Goal: Task Accomplishment & Management: Use online tool/utility

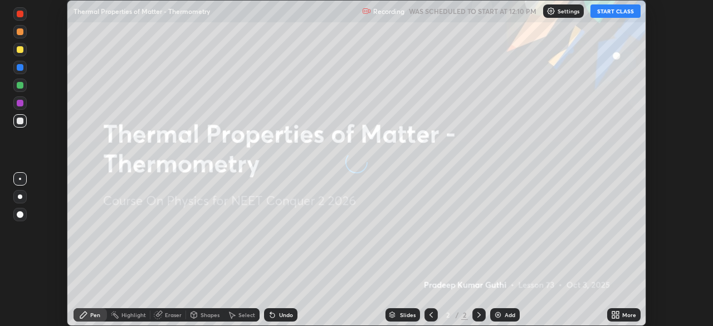
scroll to position [326, 713]
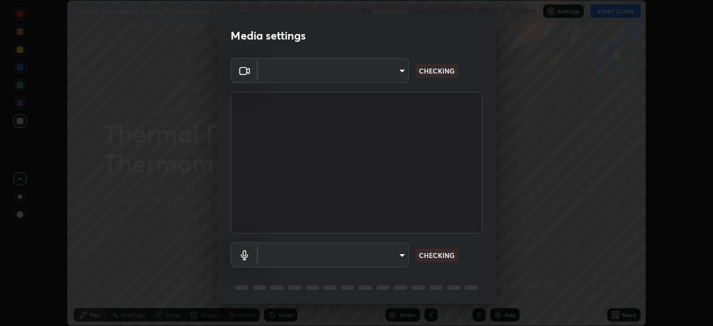
click at [381, 252] on body "Erase all Thermal Properties of Matter - Thermometry Recording WAS SCHEDULED TO…" at bounding box center [356, 163] width 713 height 326
type input "9a713c2cdbe2be7ef93d2d34457ea53c7a2e6abfd87dec32e3c08735988cddce"
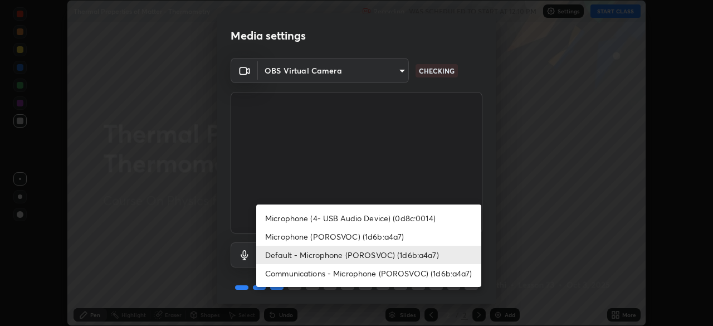
click at [380, 233] on li "Microphone (POROSVOC) (1d6b:a4a7)" at bounding box center [368, 236] width 225 height 18
type input "1db7ad82ba26965cd1be65bd6c99afb64854241ab7d783584bf7041a119e9718"
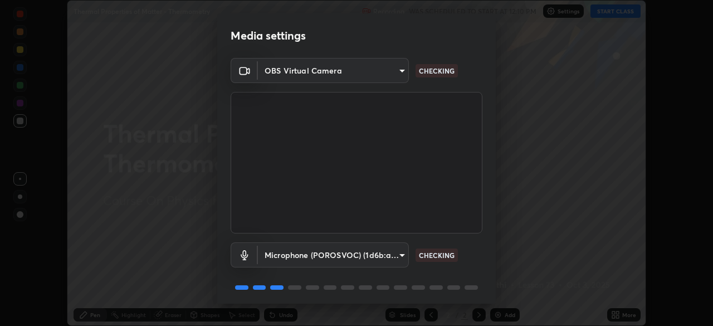
scroll to position [40, 0]
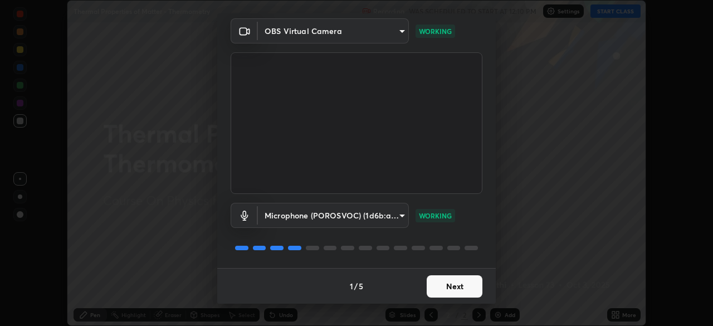
click at [451, 281] on button "Next" at bounding box center [455, 286] width 56 height 22
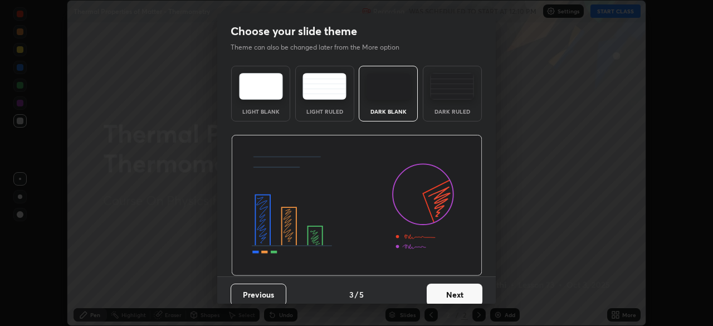
click at [453, 284] on button "Next" at bounding box center [455, 295] width 56 height 22
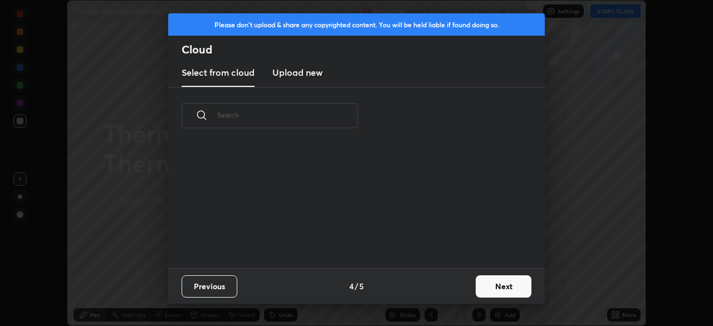
click at [458, 286] on div "Previous 4 / 5 Next" at bounding box center [356, 286] width 377 height 36
click at [495, 289] on button "Next" at bounding box center [504, 286] width 56 height 22
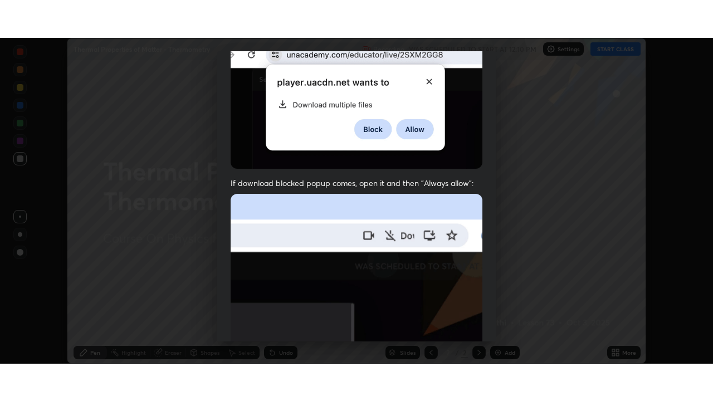
scroll to position [267, 0]
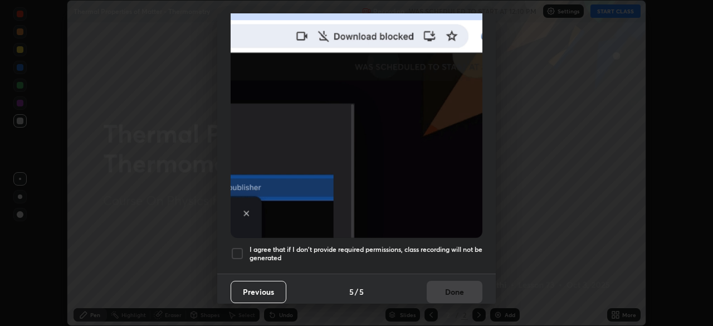
click at [242, 247] on div at bounding box center [237, 253] width 13 height 13
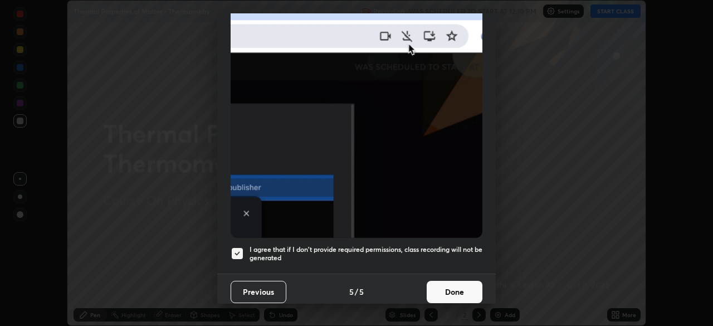
click at [452, 282] on button "Done" at bounding box center [455, 292] width 56 height 22
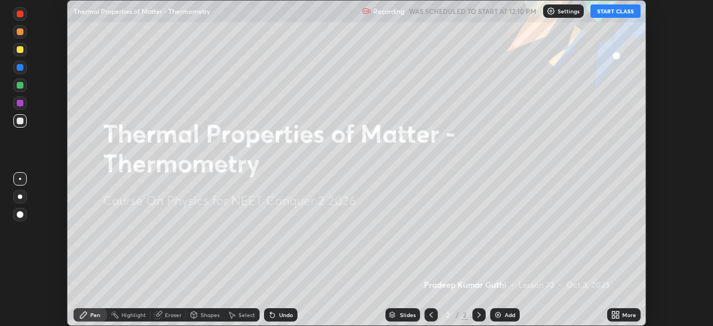
click at [610, 12] on button "START CLASS" at bounding box center [615, 10] width 50 height 13
click at [501, 313] on div "Add" at bounding box center [505, 314] width 30 height 13
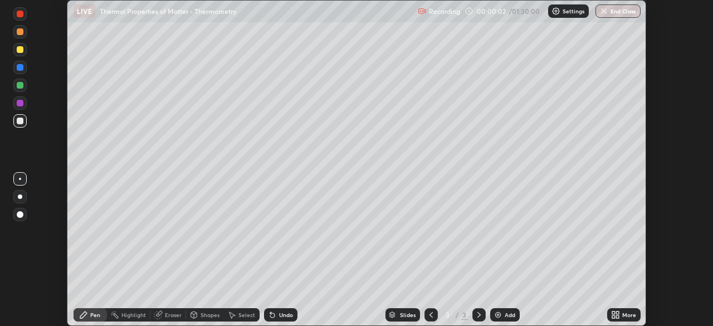
click at [617, 316] on icon at bounding box center [617, 316] width 3 height 3
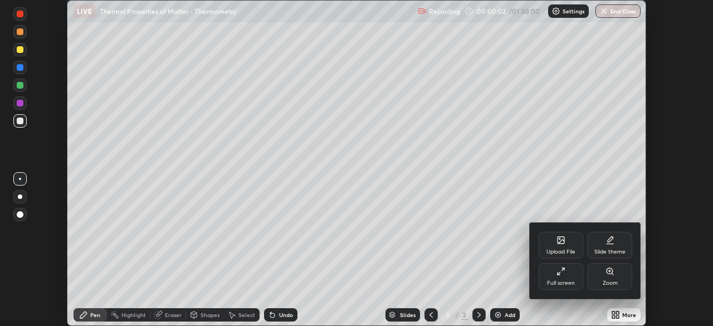
click at [562, 276] on div "Full screen" at bounding box center [561, 276] width 45 height 27
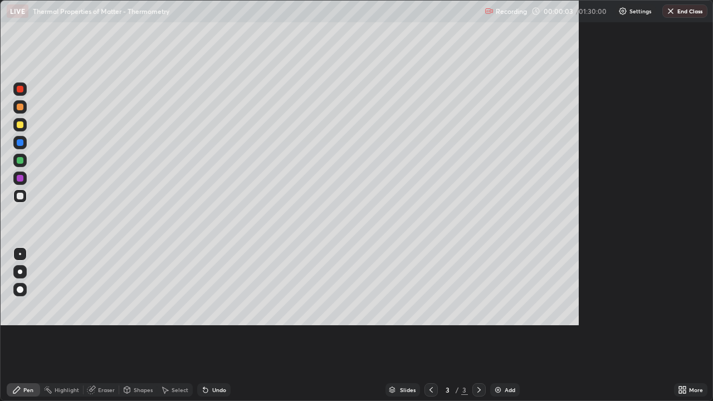
scroll to position [401, 713]
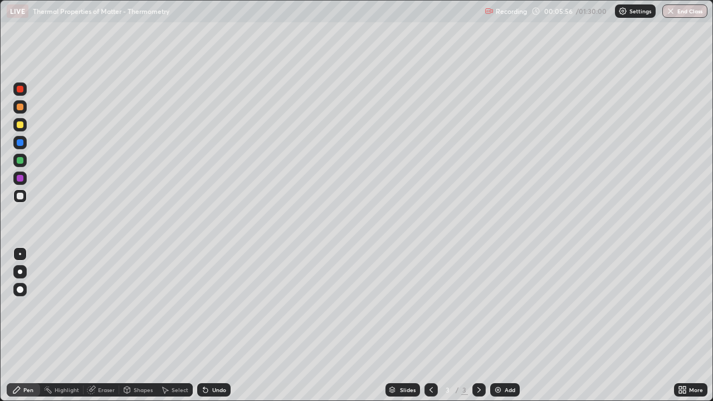
click at [21, 125] on div at bounding box center [20, 124] width 7 height 7
click at [19, 195] on div at bounding box center [20, 196] width 7 height 7
click at [18, 121] on div at bounding box center [20, 124] width 7 height 7
click at [18, 110] on div at bounding box center [20, 107] width 7 height 7
click at [21, 194] on div at bounding box center [20, 196] width 7 height 7
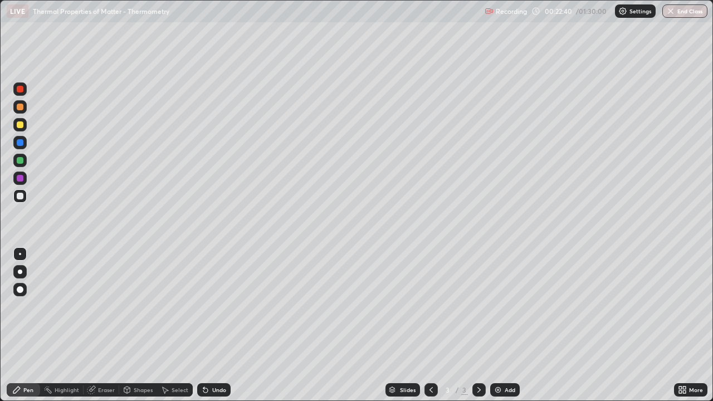
click at [23, 123] on div at bounding box center [20, 124] width 7 height 7
click at [26, 192] on div at bounding box center [19, 196] width 13 height 18
click at [505, 325] on div "Add" at bounding box center [510, 390] width 11 height 6
click at [212, 325] on div "Undo" at bounding box center [219, 390] width 14 height 6
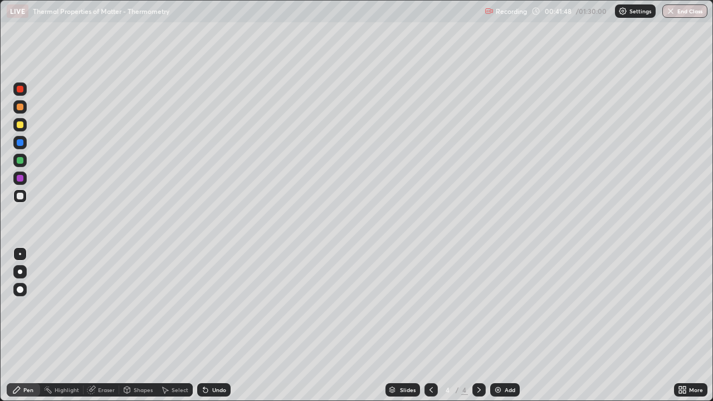
click at [213, 325] on div "Undo" at bounding box center [213, 389] width 33 height 13
click at [213, 325] on div "Undo" at bounding box center [219, 390] width 14 height 6
click at [212, 325] on div "Undo" at bounding box center [219, 390] width 14 height 6
click at [21, 126] on div at bounding box center [20, 124] width 7 height 7
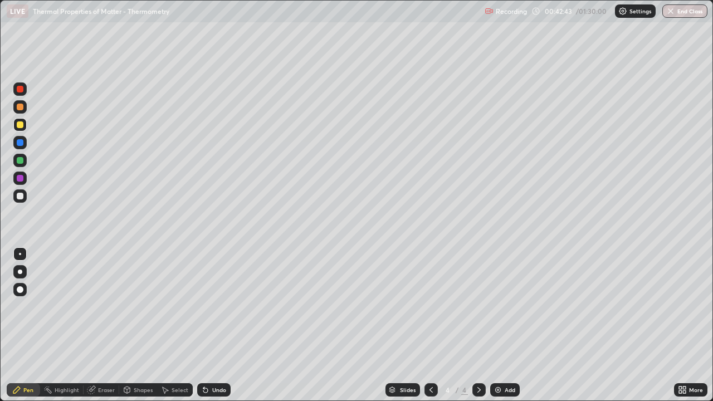
click at [222, 325] on div "Undo" at bounding box center [219, 390] width 14 height 6
click at [221, 325] on div "Undo" at bounding box center [219, 390] width 14 height 6
click at [225, 325] on div "Undo" at bounding box center [213, 389] width 33 height 13
click at [223, 325] on div "Undo" at bounding box center [219, 390] width 14 height 6
click at [221, 325] on div "Undo" at bounding box center [213, 389] width 33 height 13
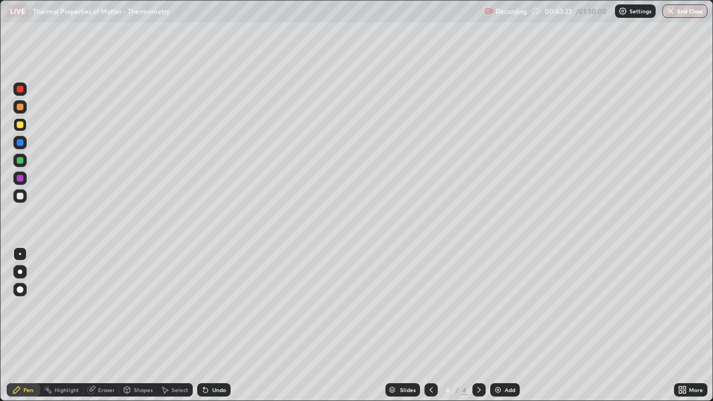
click at [19, 196] on div at bounding box center [20, 196] width 7 height 7
click at [21, 160] on div at bounding box center [20, 160] width 7 height 7
click at [25, 142] on div at bounding box center [19, 142] width 13 height 13
click at [24, 195] on div at bounding box center [19, 195] width 13 height 13
click at [100, 325] on div "Eraser" at bounding box center [102, 389] width 36 height 13
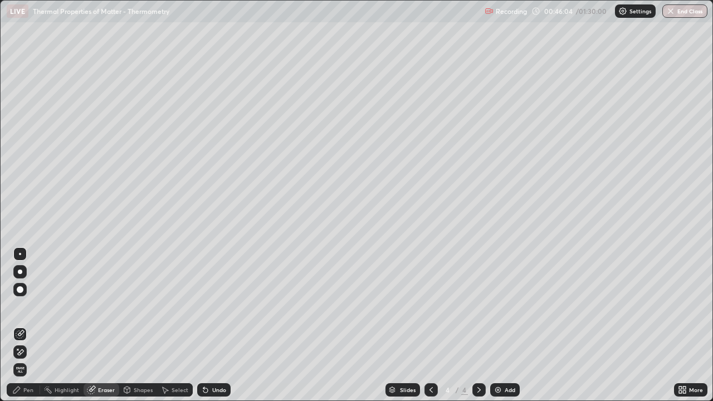
click at [105, 325] on div "Eraser" at bounding box center [106, 390] width 17 height 6
click at [21, 325] on icon at bounding box center [16, 389] width 9 height 9
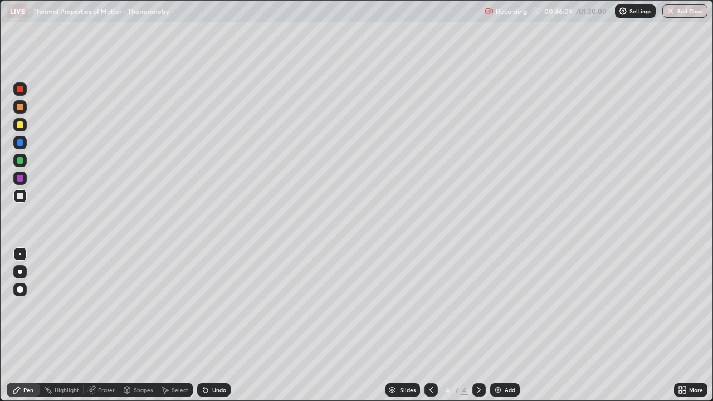
click at [21, 160] on div at bounding box center [20, 160] width 7 height 7
click at [24, 123] on div at bounding box center [19, 124] width 13 height 13
click at [512, 325] on div "Add" at bounding box center [510, 390] width 11 height 6
click at [19, 197] on div at bounding box center [20, 196] width 7 height 7
click at [19, 160] on div at bounding box center [20, 160] width 7 height 7
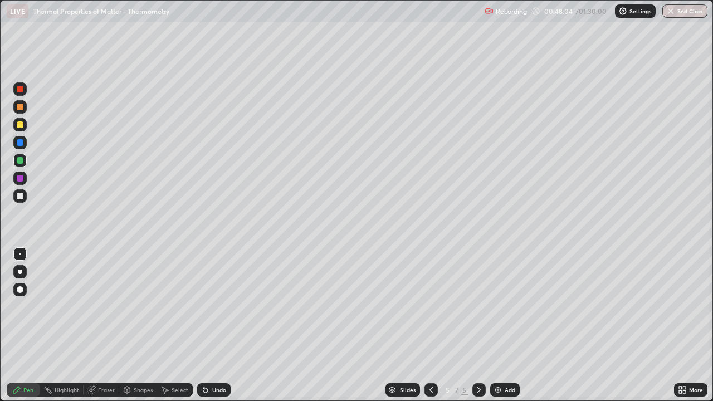
click at [429, 325] on icon at bounding box center [431, 389] width 9 height 9
click at [476, 325] on icon at bounding box center [479, 389] width 9 height 9
click at [21, 143] on div at bounding box center [20, 142] width 7 height 7
click at [219, 325] on div "Undo" at bounding box center [219, 390] width 14 height 6
click at [17, 125] on div at bounding box center [20, 124] width 7 height 7
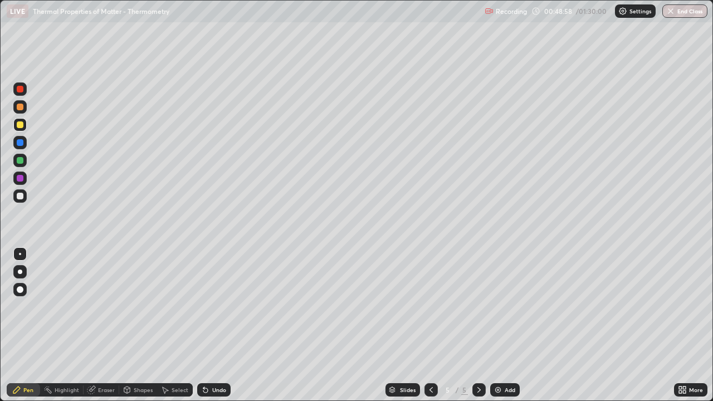
click at [21, 196] on div at bounding box center [20, 196] width 7 height 7
click at [18, 162] on div at bounding box center [20, 160] width 7 height 7
click at [21, 199] on div at bounding box center [20, 196] width 7 height 7
click at [217, 325] on div "Undo" at bounding box center [219, 390] width 14 height 6
click at [218, 325] on div "Undo" at bounding box center [219, 390] width 14 height 6
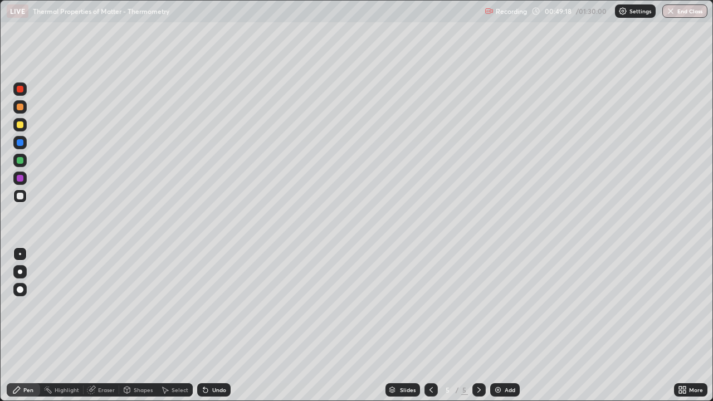
click at [218, 325] on div "Undo" at bounding box center [219, 390] width 14 height 6
click at [220, 325] on div "Undo" at bounding box center [219, 390] width 14 height 6
click at [17, 160] on div at bounding box center [20, 160] width 7 height 7
click at [19, 145] on div at bounding box center [20, 142] width 7 height 7
click at [19, 124] on div at bounding box center [20, 124] width 7 height 7
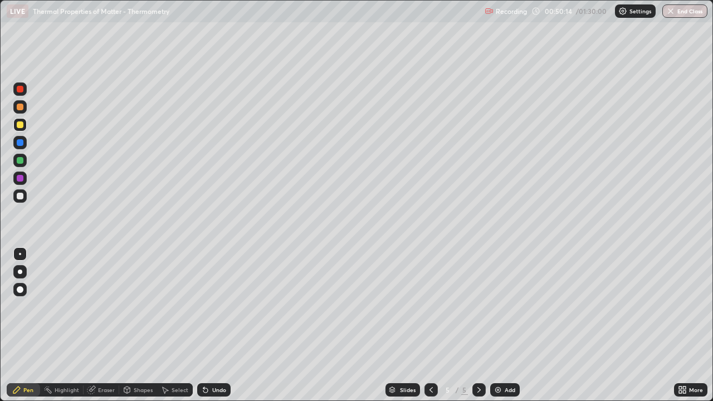
click at [21, 197] on div at bounding box center [20, 196] width 7 height 7
click at [22, 122] on div at bounding box center [20, 124] width 7 height 7
click at [23, 140] on div at bounding box center [20, 142] width 7 height 7
click at [19, 124] on div at bounding box center [20, 124] width 7 height 7
click at [20, 194] on div at bounding box center [20, 196] width 7 height 7
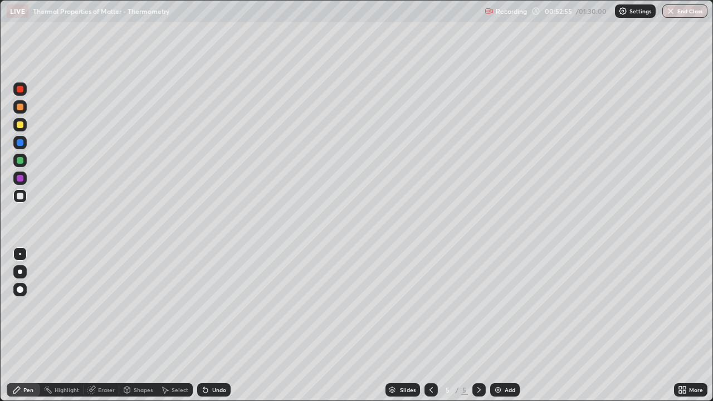
click at [220, 325] on div "Undo" at bounding box center [219, 390] width 14 height 6
click at [213, 325] on div "Undo" at bounding box center [219, 390] width 14 height 6
click at [216, 325] on div "Undo" at bounding box center [219, 390] width 14 height 6
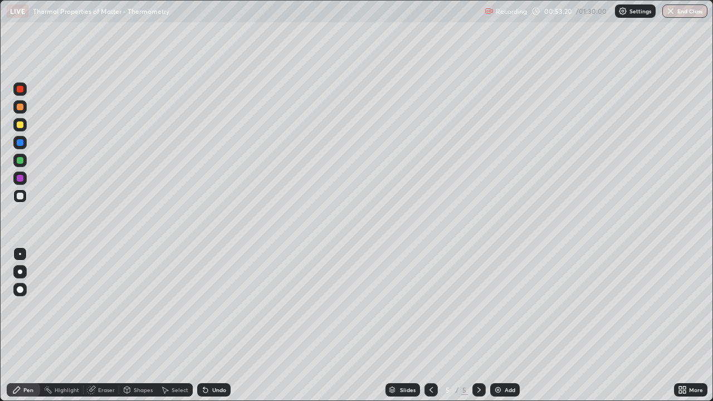
click at [216, 325] on div "Undo" at bounding box center [219, 390] width 14 height 6
click at [214, 325] on div "Undo" at bounding box center [219, 390] width 14 height 6
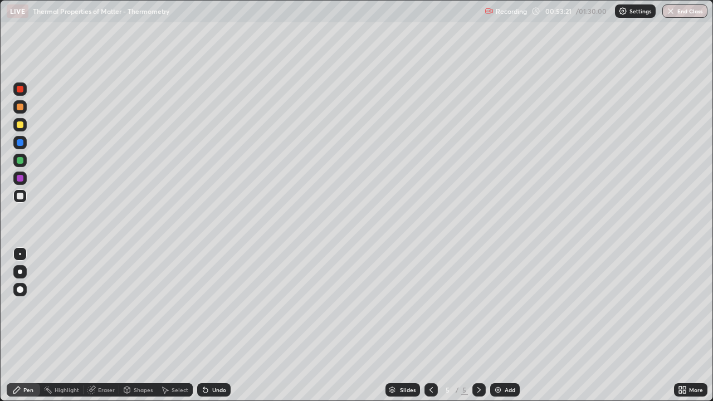
click at [214, 325] on div "Undo" at bounding box center [219, 390] width 14 height 6
click at [212, 325] on div "Undo" at bounding box center [219, 390] width 14 height 6
click at [212, 325] on div "Undo" at bounding box center [213, 389] width 33 height 13
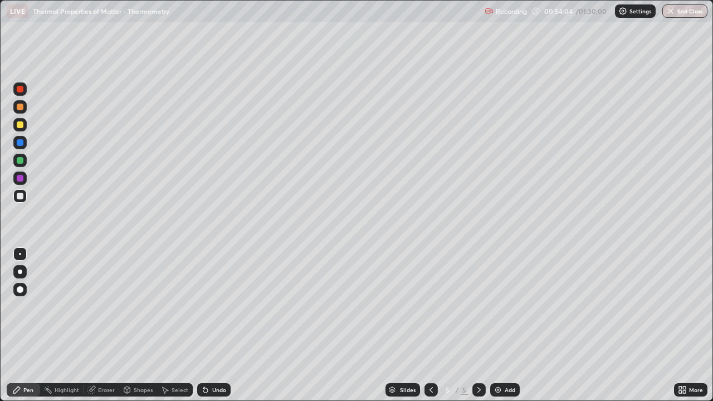
click at [212, 325] on div "Undo" at bounding box center [219, 390] width 14 height 6
click at [214, 325] on div "Undo" at bounding box center [219, 390] width 14 height 6
click at [209, 325] on div "Undo" at bounding box center [213, 389] width 33 height 13
click at [21, 124] on div at bounding box center [20, 124] width 7 height 7
click at [501, 325] on img at bounding box center [498, 389] width 9 height 9
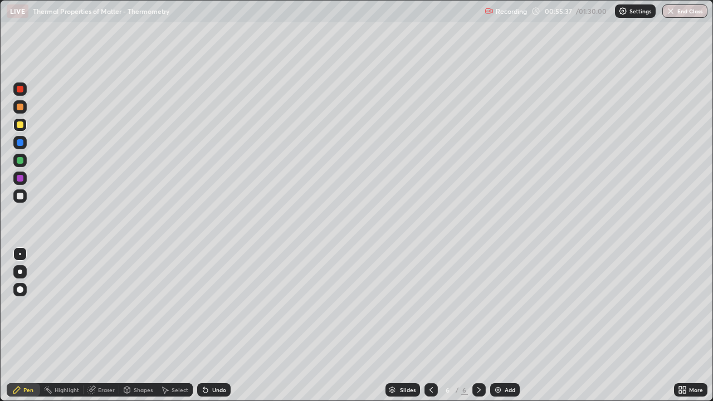
click at [21, 198] on div at bounding box center [20, 196] width 7 height 7
click at [428, 325] on icon at bounding box center [431, 389] width 9 height 9
click at [213, 325] on div "Undo" at bounding box center [219, 390] width 14 height 6
click at [475, 325] on icon at bounding box center [479, 389] width 9 height 9
click at [429, 325] on icon at bounding box center [431, 389] width 9 height 9
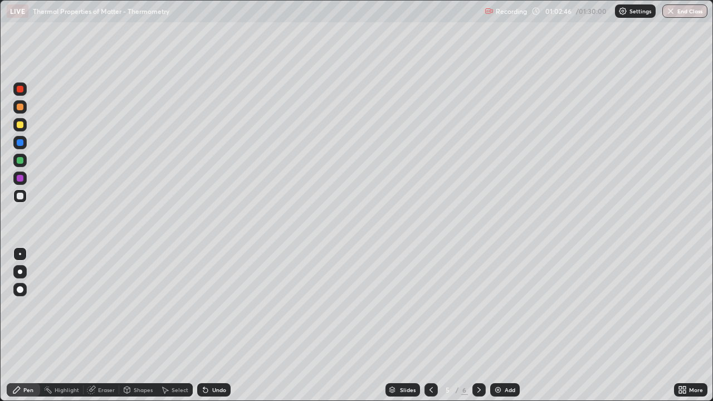
click at [480, 325] on icon at bounding box center [479, 389] width 9 height 9
click at [18, 126] on div at bounding box center [20, 124] width 7 height 7
click at [22, 197] on div at bounding box center [20, 196] width 7 height 7
click at [21, 142] on div at bounding box center [20, 142] width 7 height 7
click at [22, 196] on div at bounding box center [20, 196] width 7 height 7
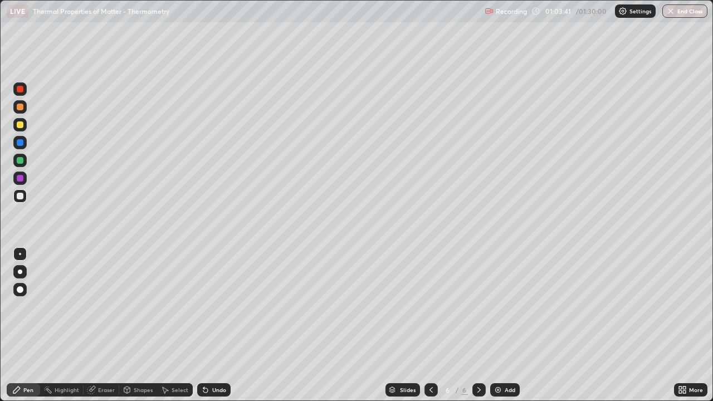
click at [20, 126] on div at bounding box center [20, 124] width 7 height 7
click at [19, 198] on div at bounding box center [20, 196] width 7 height 7
click at [21, 125] on div at bounding box center [20, 124] width 7 height 7
click at [23, 195] on div at bounding box center [20, 196] width 7 height 7
click at [18, 127] on div at bounding box center [20, 124] width 7 height 7
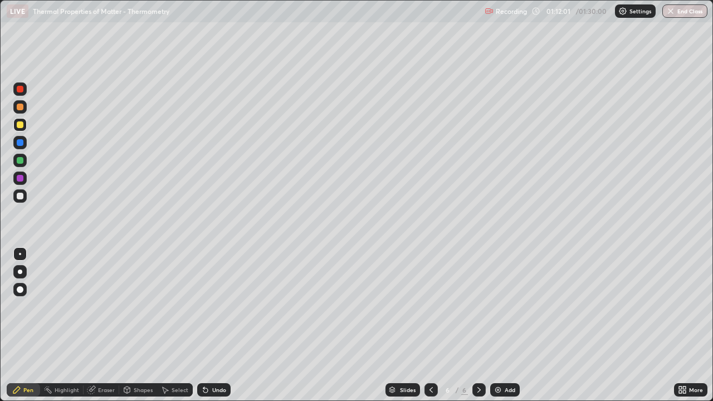
click at [22, 158] on div at bounding box center [20, 160] width 7 height 7
click at [22, 195] on div at bounding box center [20, 196] width 7 height 7
click at [497, 325] on img at bounding box center [498, 389] width 9 height 9
click at [19, 127] on div at bounding box center [20, 124] width 7 height 7
click at [19, 197] on div at bounding box center [20, 196] width 7 height 7
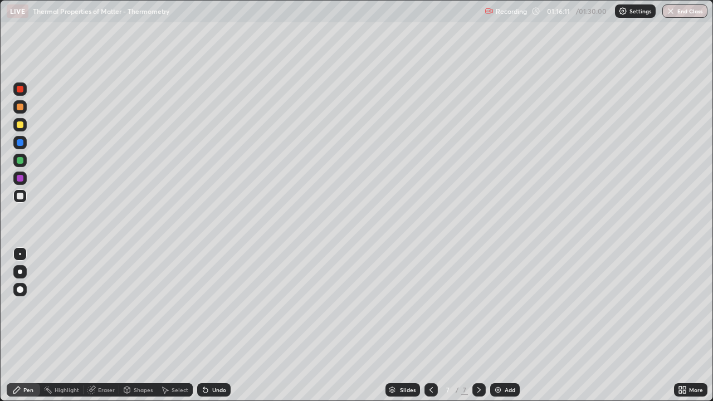
click at [172, 325] on div "Select" at bounding box center [180, 390] width 17 height 6
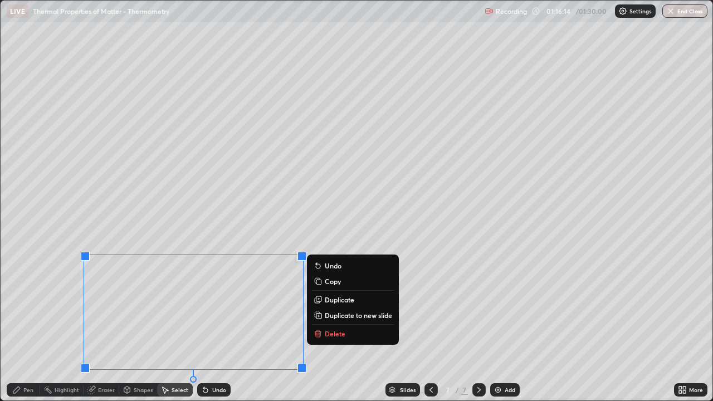
click at [330, 325] on p "Delete" at bounding box center [335, 333] width 21 height 9
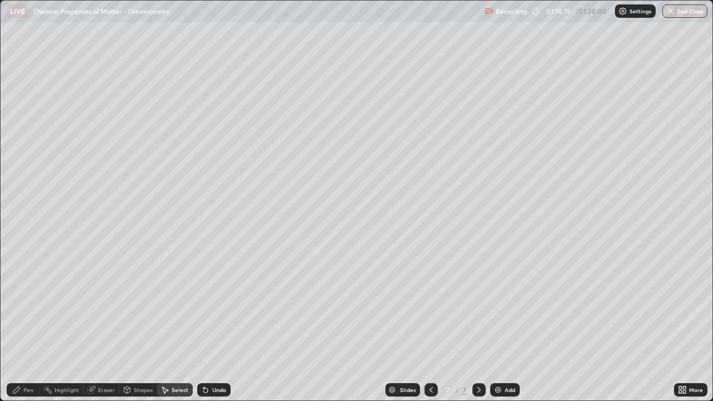
click at [25, 325] on div "Pen" at bounding box center [28, 390] width 10 height 6
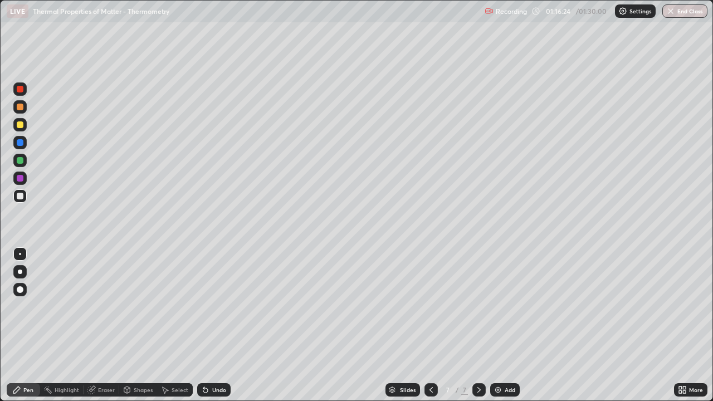
click at [21, 123] on div at bounding box center [20, 124] width 7 height 7
click at [18, 193] on div at bounding box center [20, 196] width 7 height 7
click at [222, 325] on div "Undo" at bounding box center [219, 390] width 14 height 6
click at [223, 325] on div "Undo" at bounding box center [219, 390] width 14 height 6
click at [19, 127] on div at bounding box center [20, 124] width 7 height 7
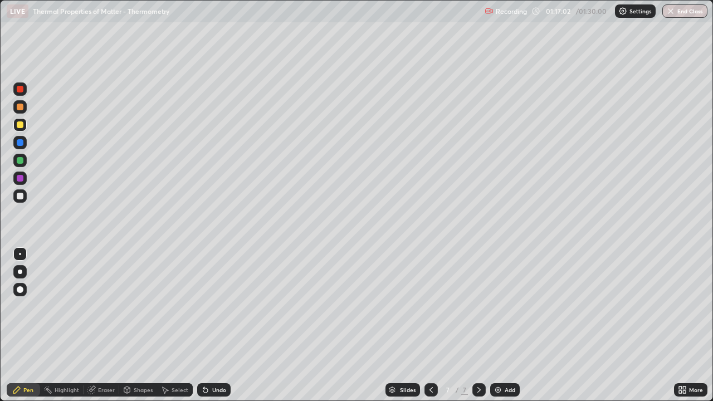
click at [22, 162] on div at bounding box center [20, 160] width 7 height 7
click at [20, 123] on div at bounding box center [20, 124] width 7 height 7
click at [18, 195] on div at bounding box center [20, 196] width 7 height 7
click at [210, 325] on div "Undo" at bounding box center [213, 389] width 33 height 13
click at [216, 325] on div "Undo" at bounding box center [219, 390] width 14 height 6
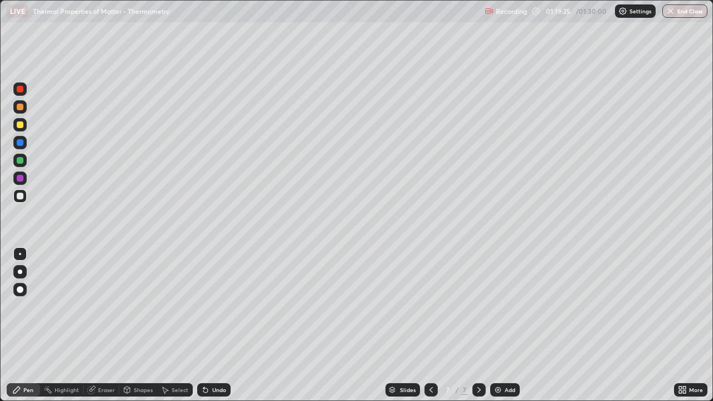
click at [214, 325] on div "Undo" at bounding box center [213, 389] width 33 height 13
click at [212, 325] on div "Undo" at bounding box center [213, 389] width 33 height 13
click at [214, 325] on div "Undo" at bounding box center [213, 389] width 33 height 13
click at [211, 325] on div "Undo" at bounding box center [213, 389] width 33 height 13
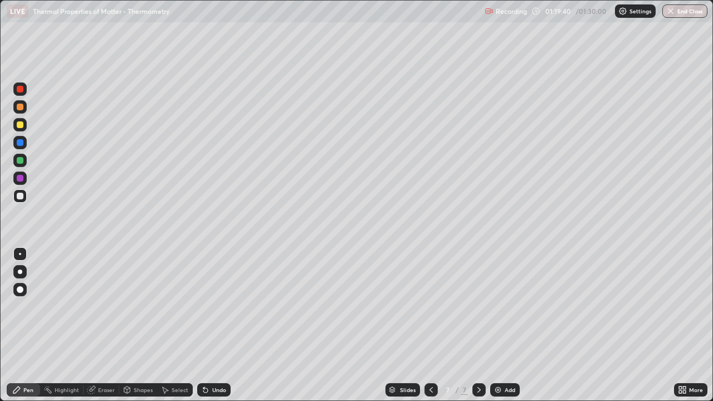
click at [215, 325] on div "Undo" at bounding box center [213, 389] width 33 height 13
click at [20, 129] on div at bounding box center [19, 124] width 13 height 13
click at [21, 159] on div at bounding box center [20, 160] width 7 height 7
click at [213, 325] on div "Undo" at bounding box center [219, 390] width 14 height 6
click at [101, 325] on div "Eraser" at bounding box center [106, 390] width 17 height 6
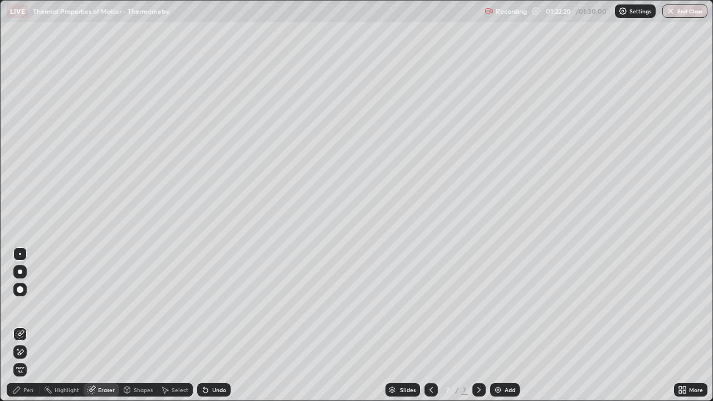
click at [28, 325] on div "Pen" at bounding box center [23, 389] width 33 height 13
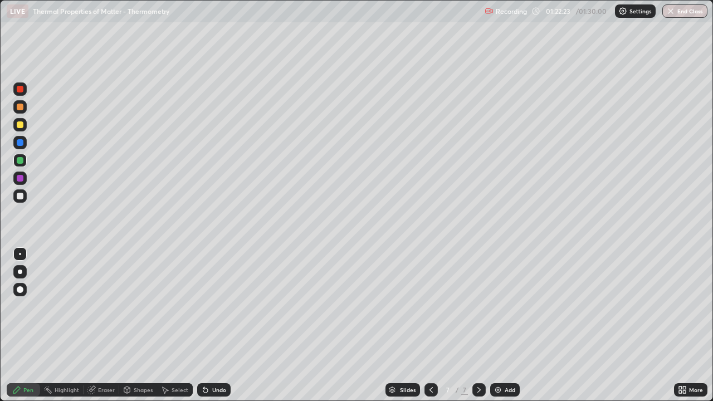
click at [21, 126] on div at bounding box center [20, 124] width 7 height 7
click at [21, 196] on div at bounding box center [20, 196] width 7 height 7
click at [19, 106] on div at bounding box center [20, 107] width 7 height 7
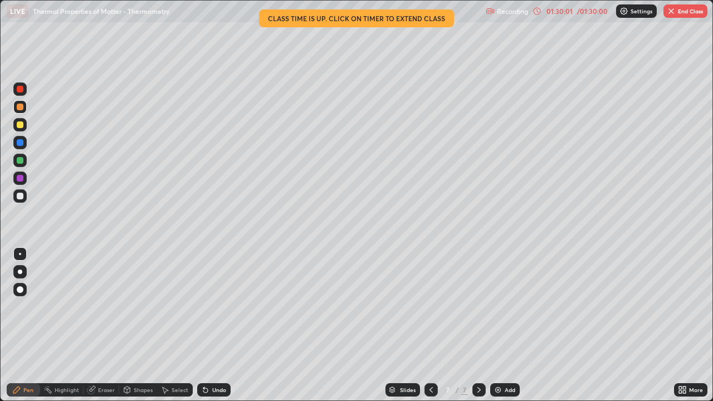
click at [685, 14] on button "End Class" at bounding box center [685, 10] width 44 height 13
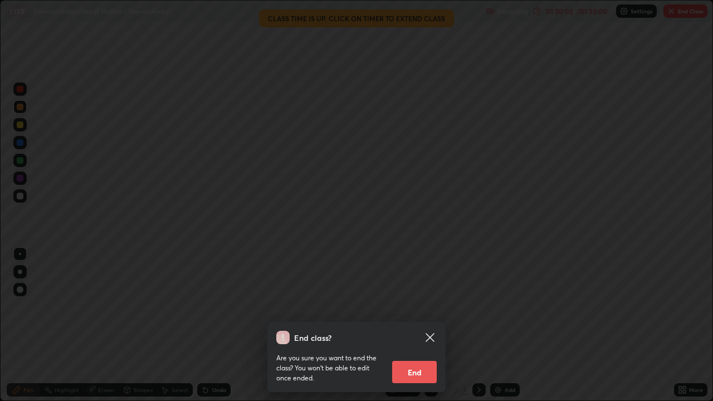
click at [420, 325] on button "End" at bounding box center [414, 372] width 45 height 22
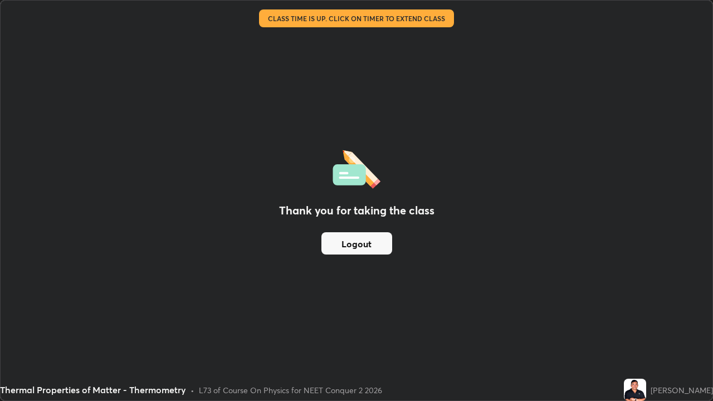
click at [369, 240] on button "Logout" at bounding box center [356, 243] width 71 height 22
